Goal: Task Accomplishment & Management: Use online tool/utility

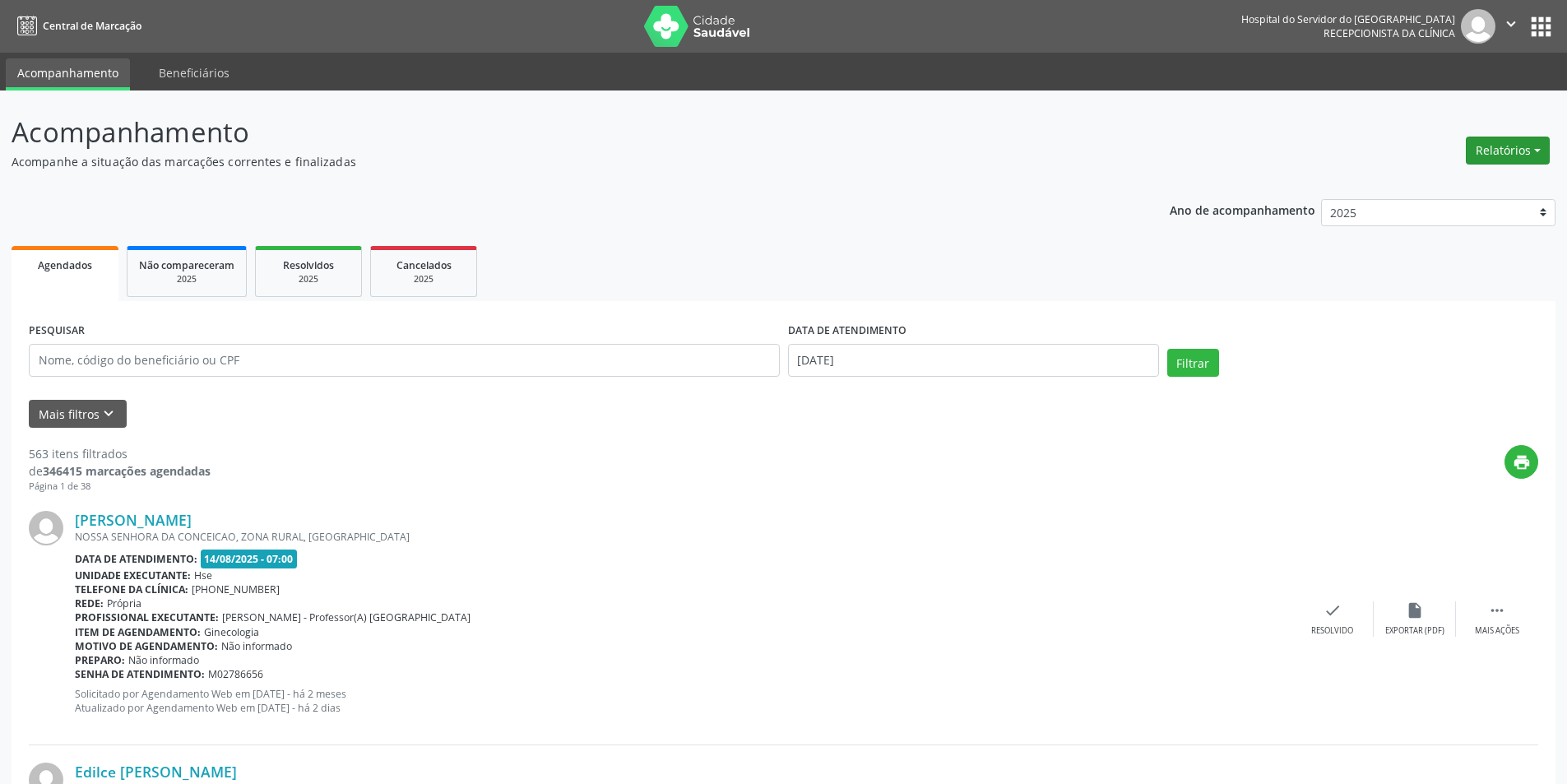
click at [1503, 154] on button "Relatórios" at bounding box center [1507, 150] width 84 height 28
click at [1475, 186] on link "Agendamentos" at bounding box center [1463, 185] width 177 height 23
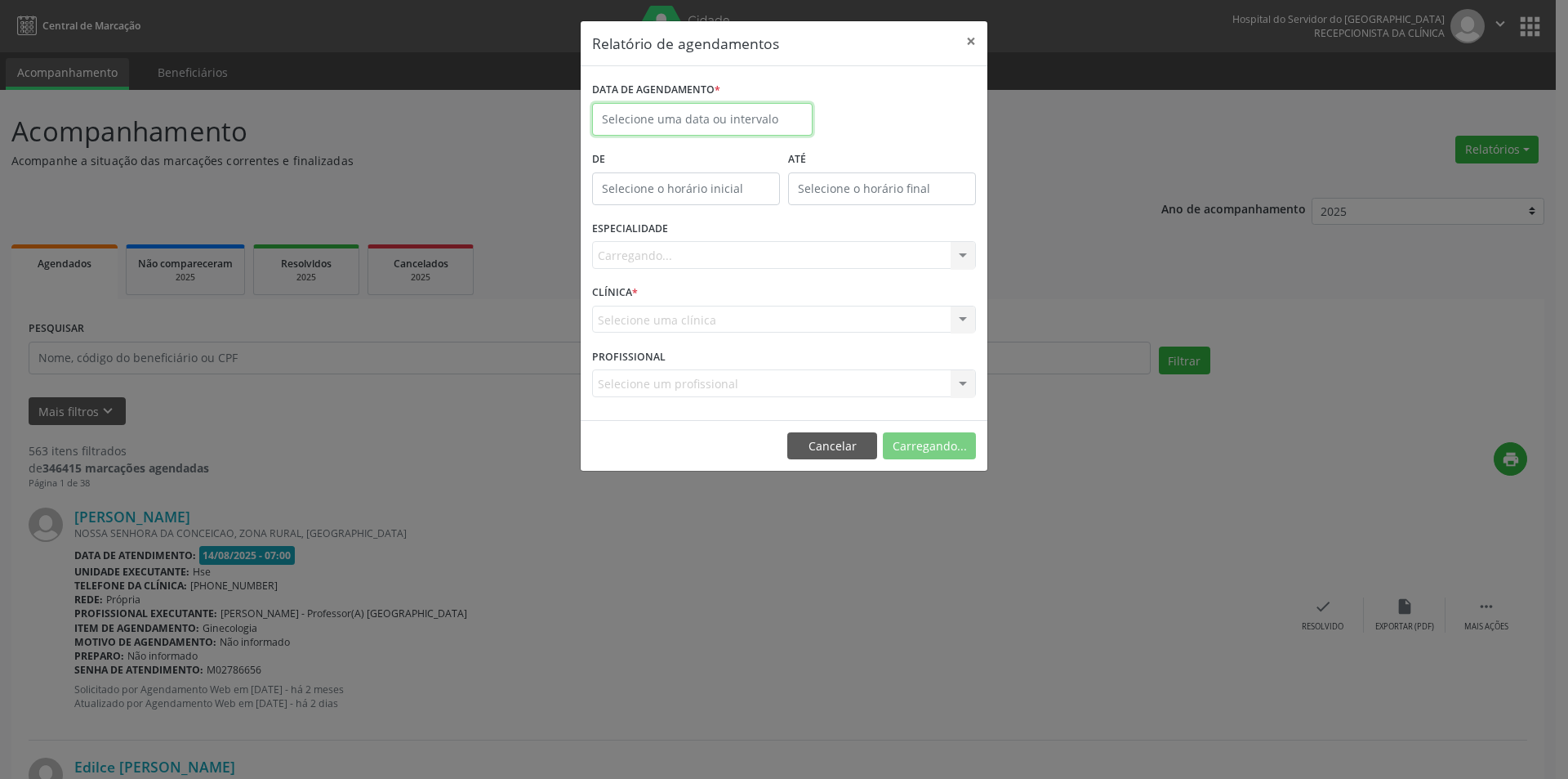
click at [660, 123] on input "text" at bounding box center [702, 120] width 221 height 32
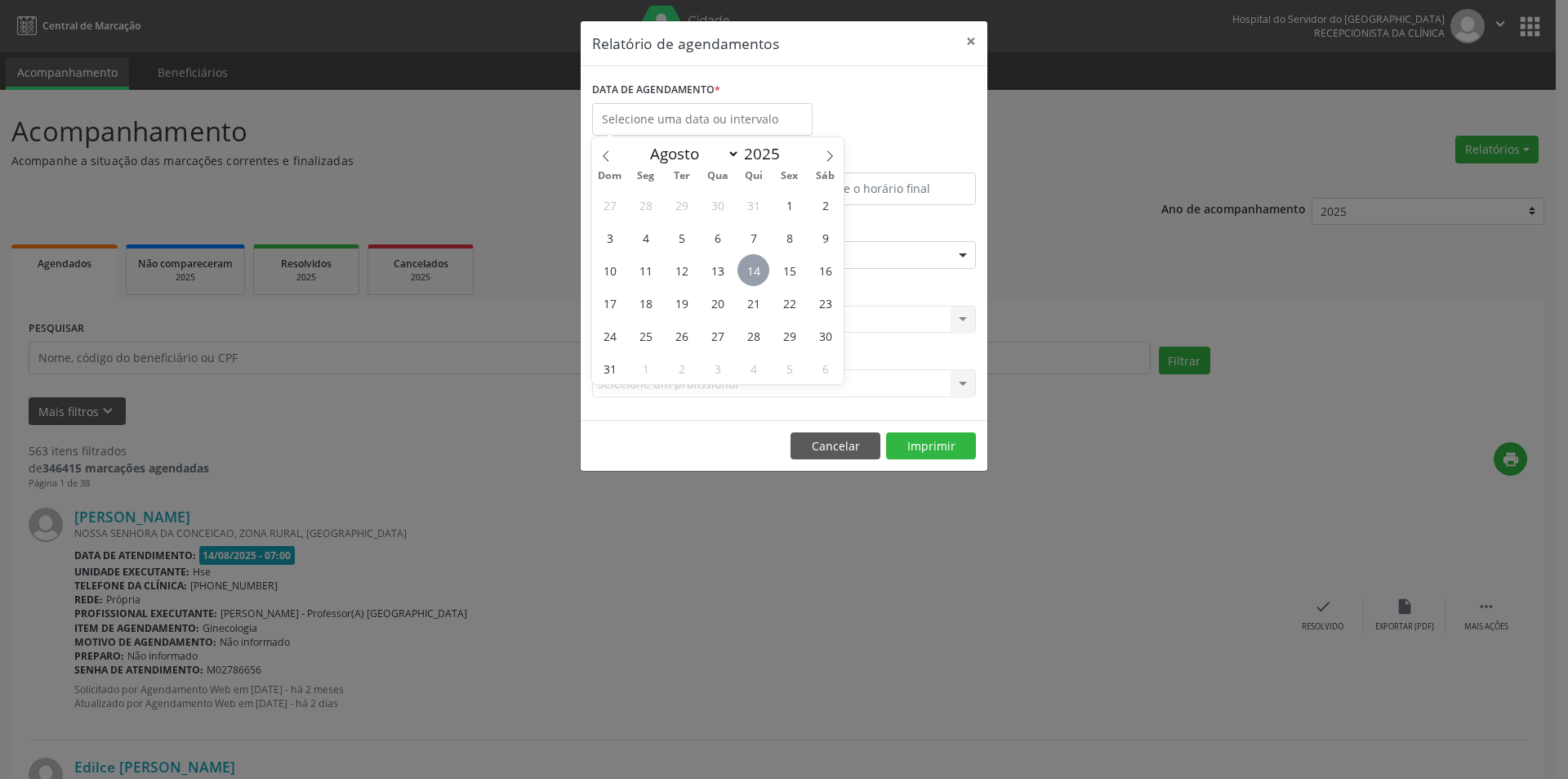
click at [758, 278] on span "14" at bounding box center [753, 270] width 31 height 31
type input "[DATE]"
click at [758, 278] on span "14" at bounding box center [753, 270] width 31 height 31
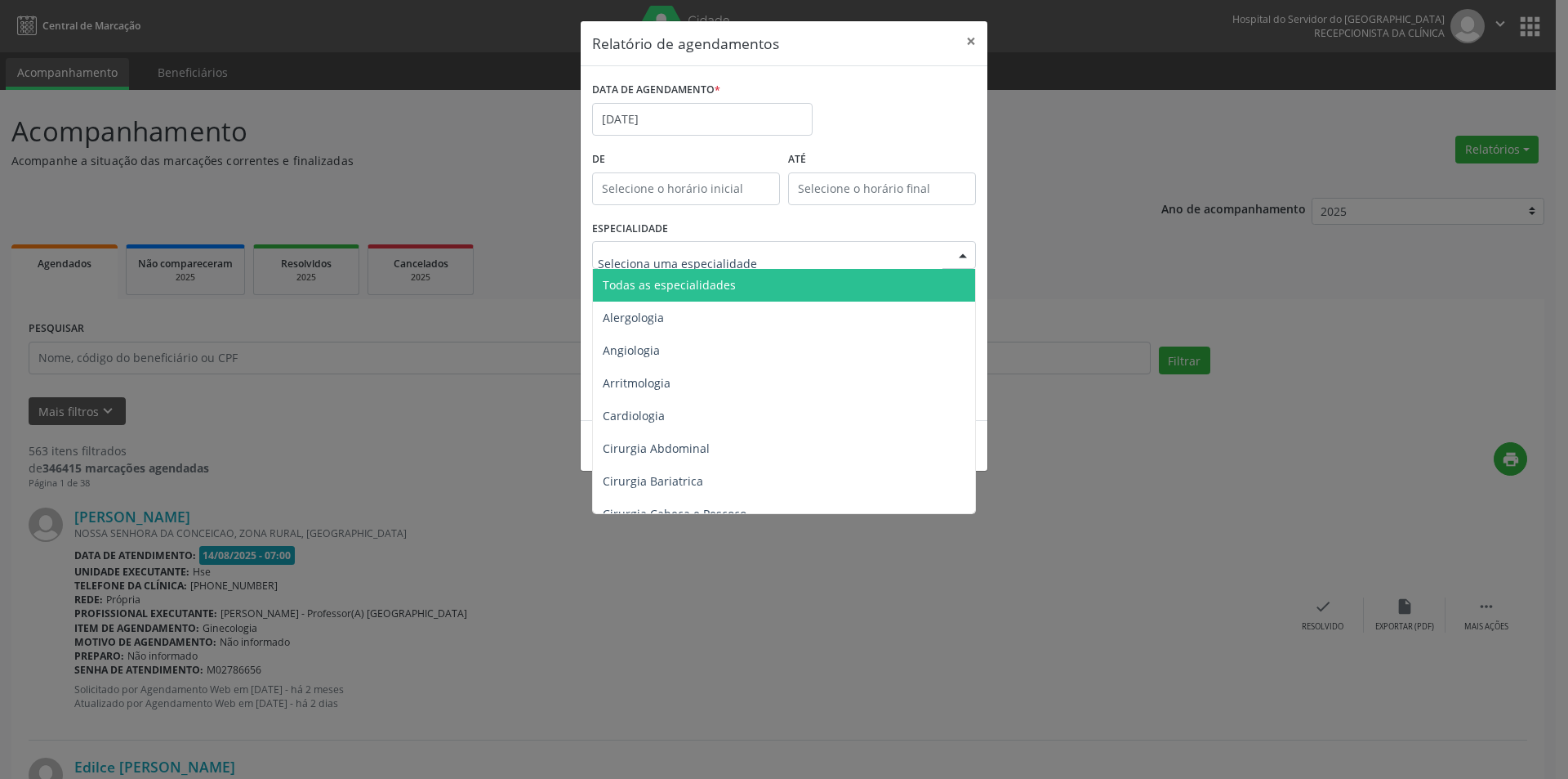
click at [721, 285] on span "Todas as especialidades" at bounding box center [669, 284] width 133 height 15
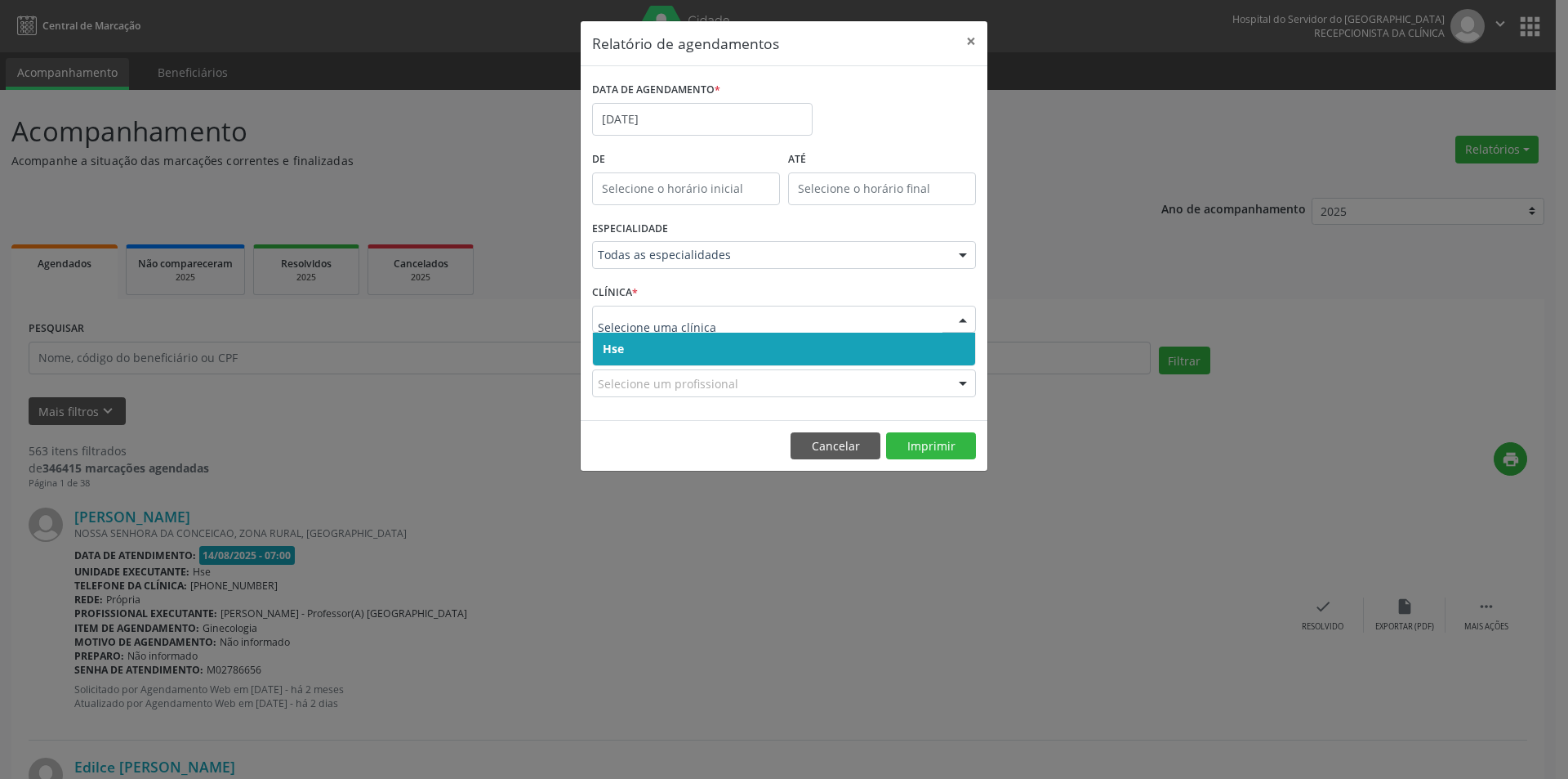
click at [681, 348] on span "Hse" at bounding box center [784, 349] width 383 height 32
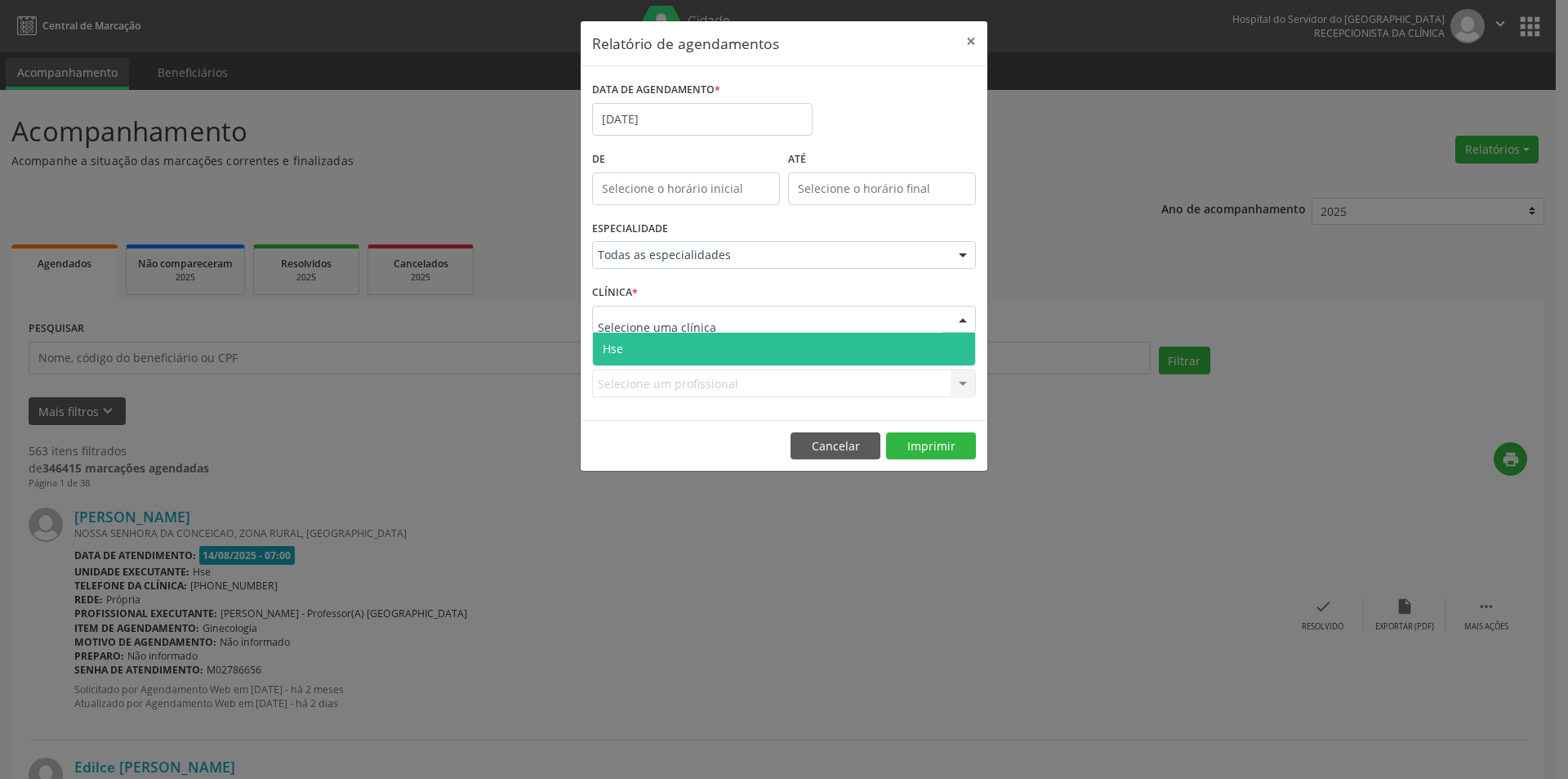
click at [685, 353] on span "Hse" at bounding box center [784, 349] width 383 height 32
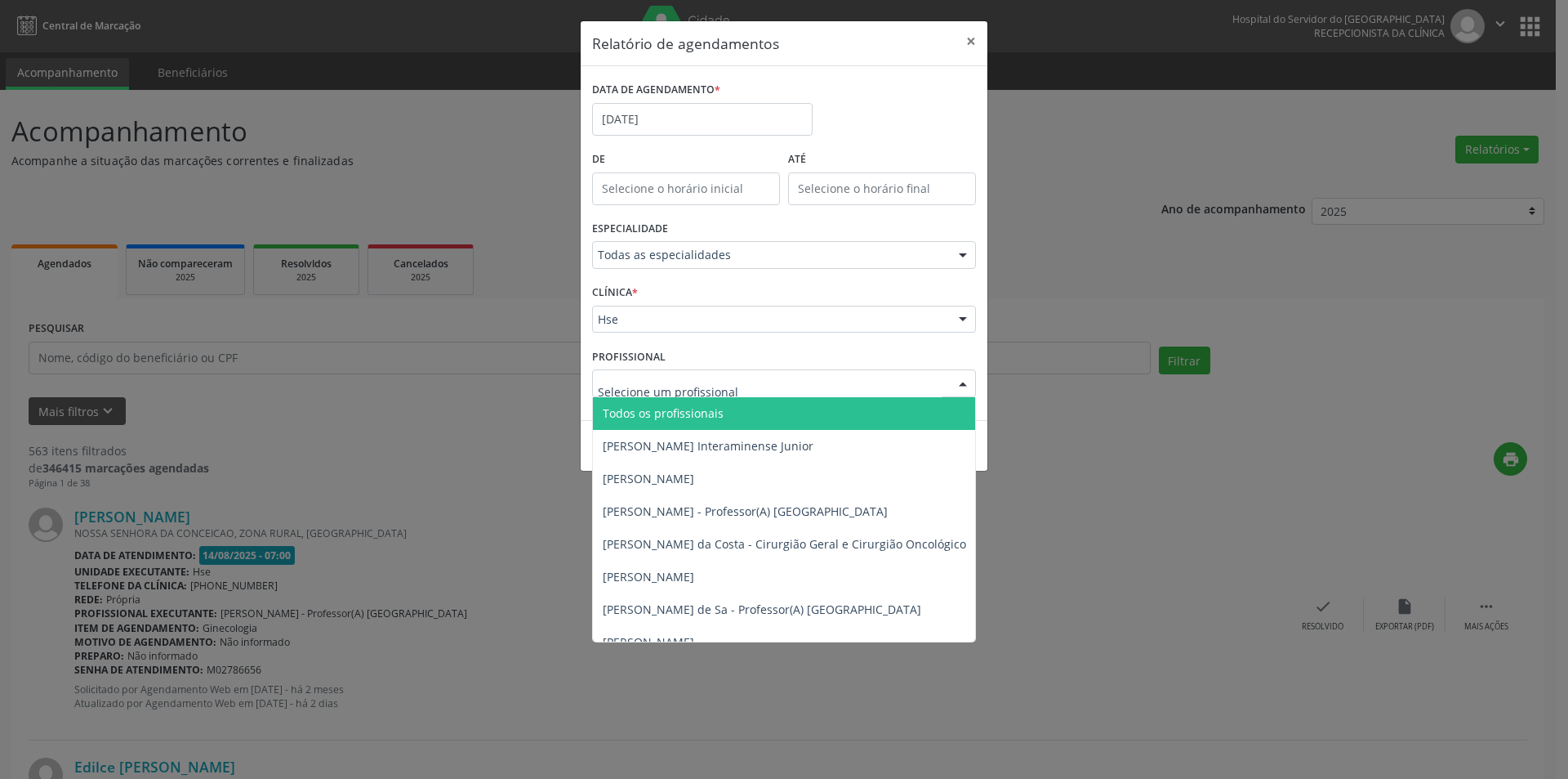
click at [730, 418] on span "Todos os profissionais" at bounding box center [868, 413] width 550 height 32
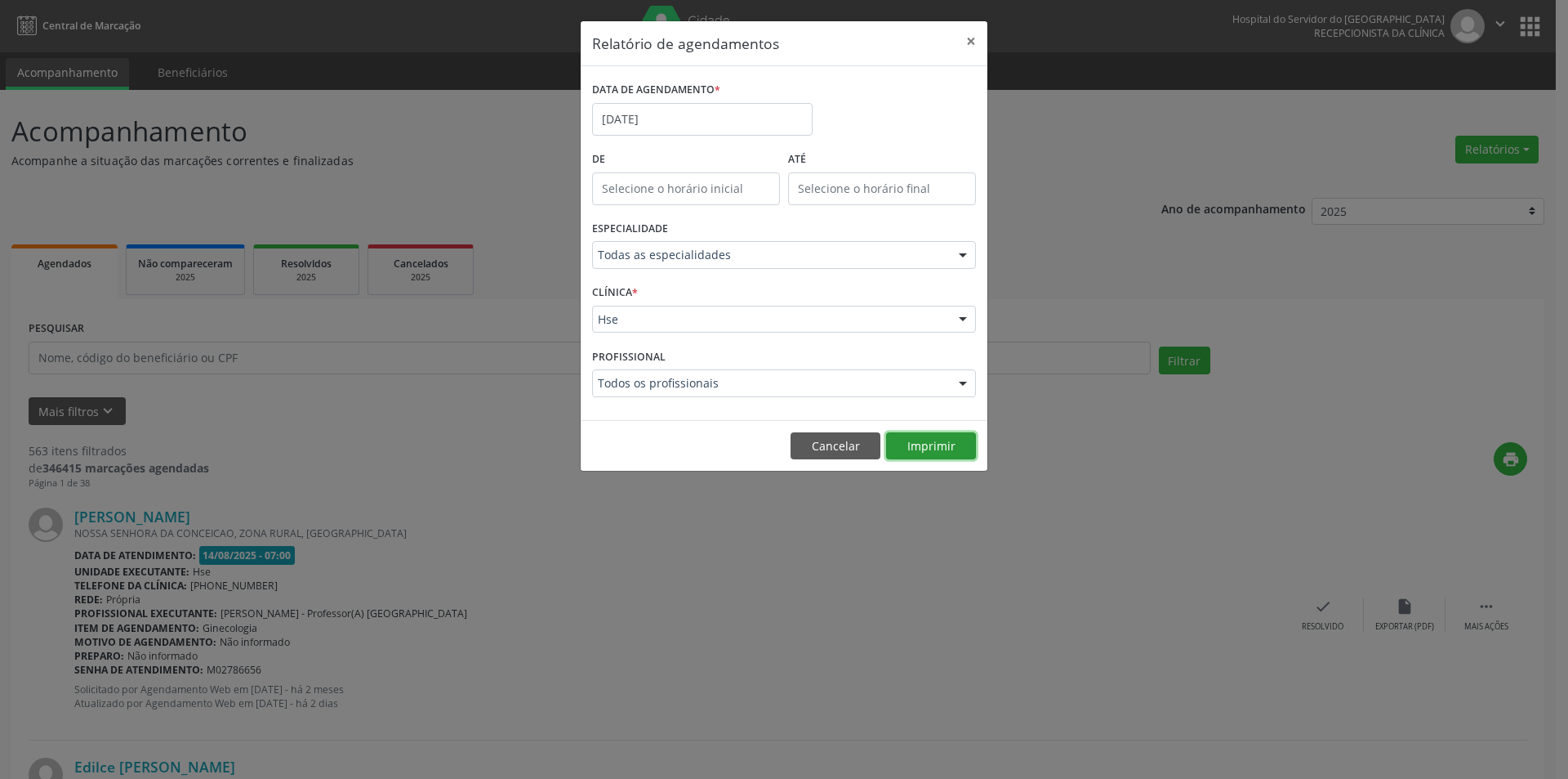
click at [930, 453] on button "Imprimir" at bounding box center [931, 446] width 90 height 28
